Goal: Information Seeking & Learning: Learn about a topic

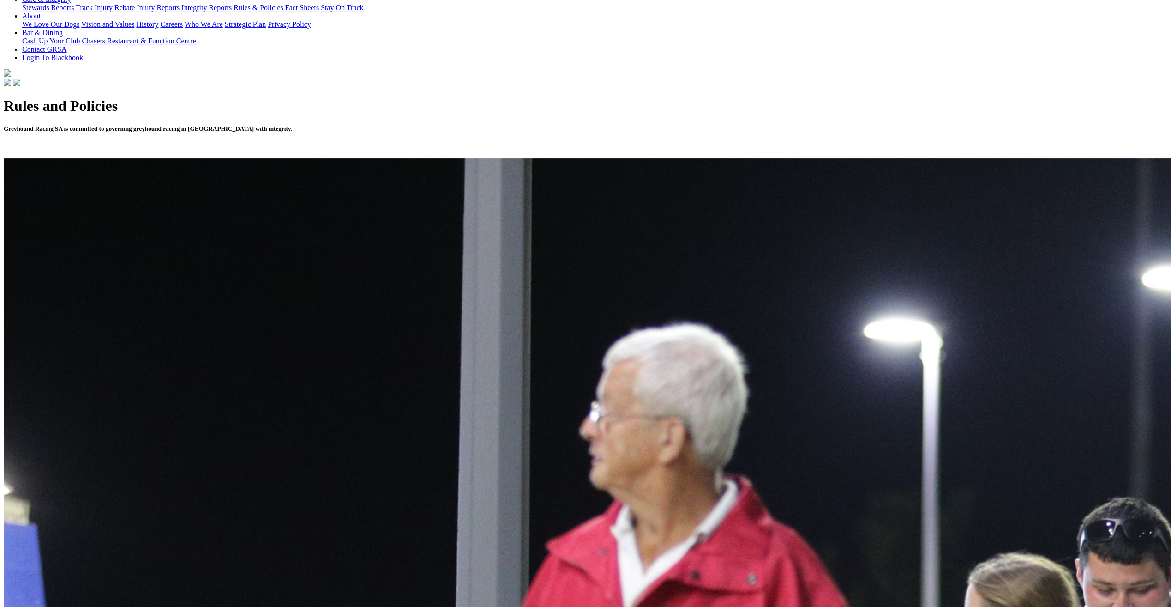
scroll to position [130, 0]
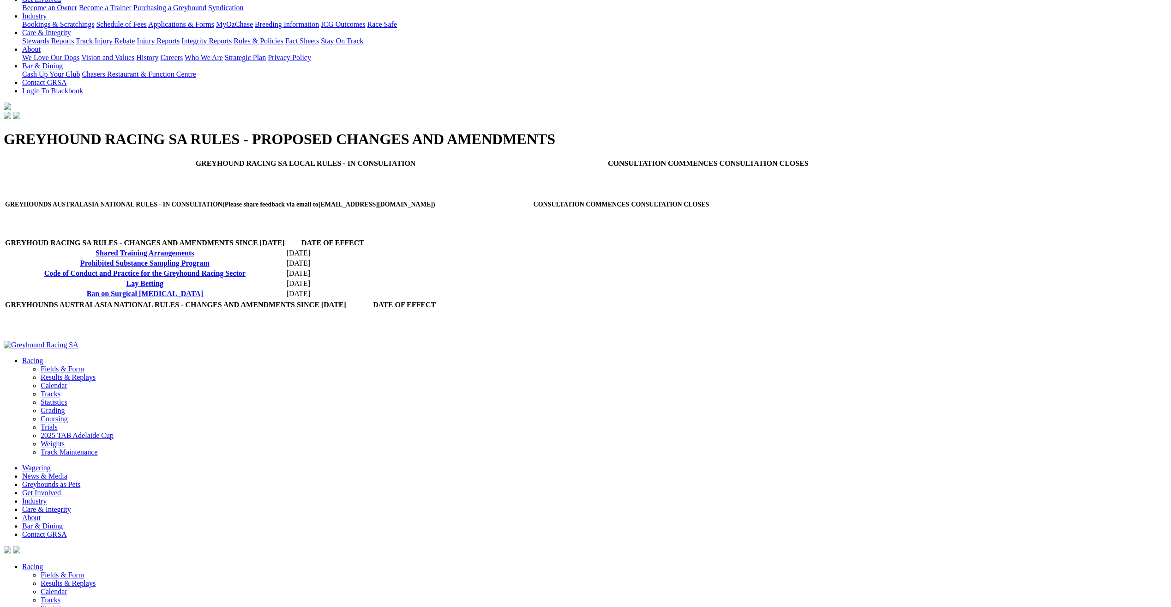
scroll to position [265, 0]
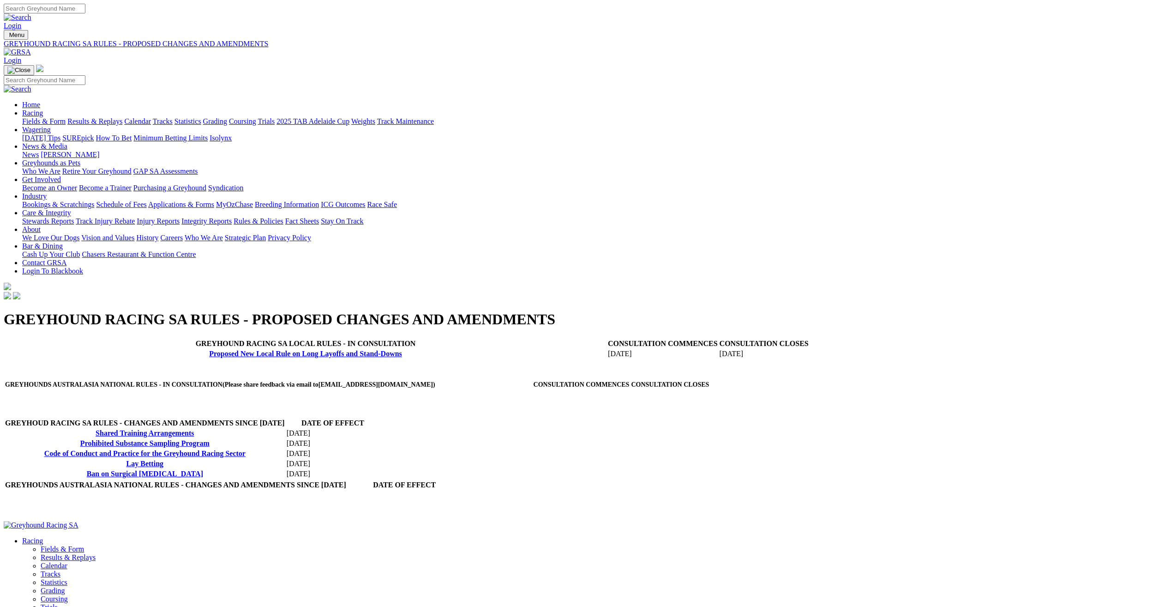
click at [377, 357] on link "Proposed New Local Rule on Long Layoffs and Stand-Downs" at bounding box center [305, 354] width 193 height 8
